Goal: Find specific page/section: Find specific page/section

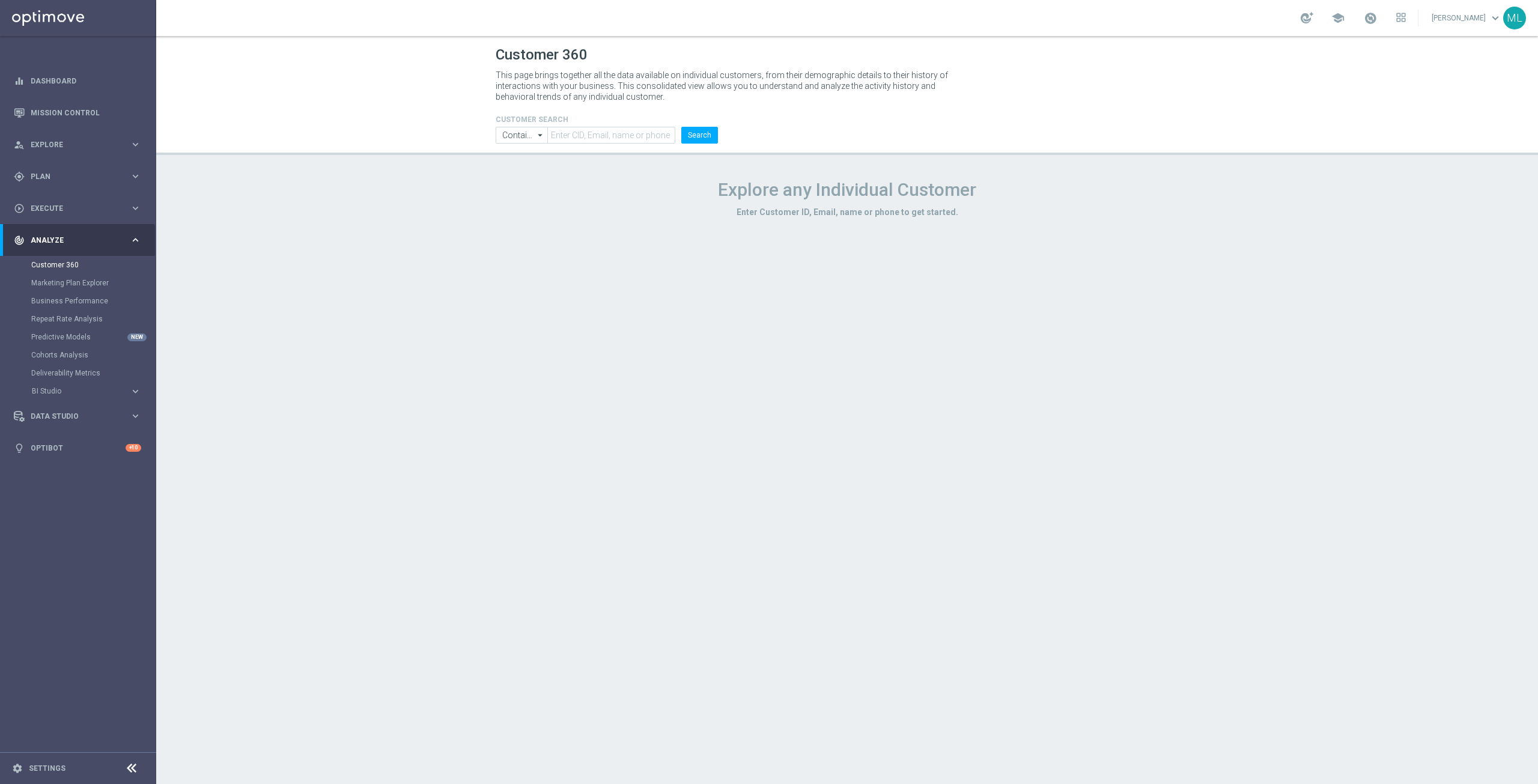
click at [605, 94] on p "This page brings together all the data available on individual customers, from …" at bounding box center [727, 86] width 463 height 32
click at [428, 301] on div "Customer 360 This page brings together all the data available on individual cus…" at bounding box center [848, 410] width 1382 height 748
click at [412, 267] on div "Customer 360 This page brings together all the data available on individual cus…" at bounding box center [848, 410] width 1382 height 748
drag, startPoint x: 940, startPoint y: 182, endPoint x: 1174, endPoint y: 56, distance: 265.8
click at [940, 183] on h1 "Explore any Individual Customer" at bounding box center [847, 189] width 703 height 21
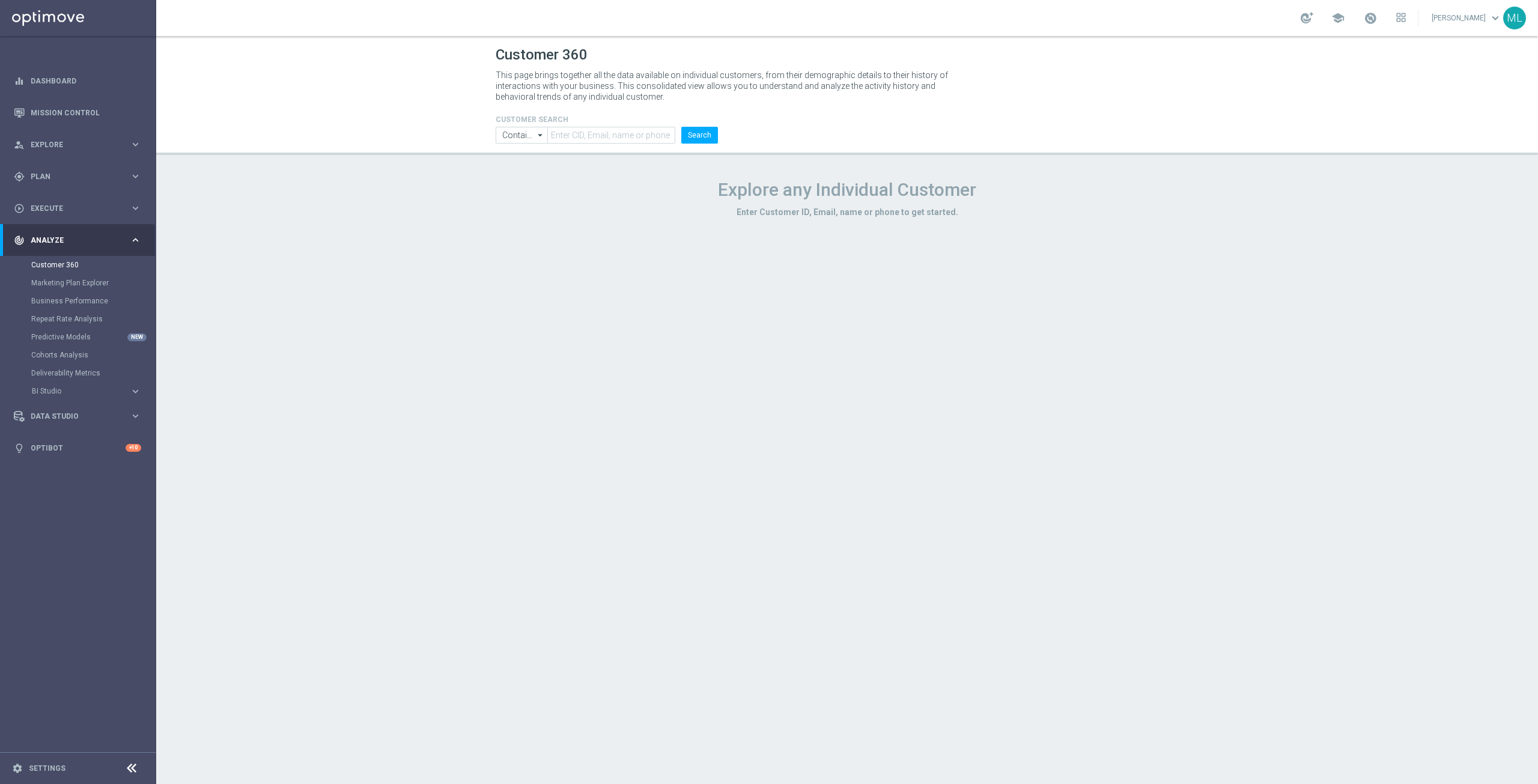
click at [517, 231] on div "Customer 360 This page brings together all the data available on individual cus…" at bounding box center [848, 410] width 1382 height 748
